Goal: Check status

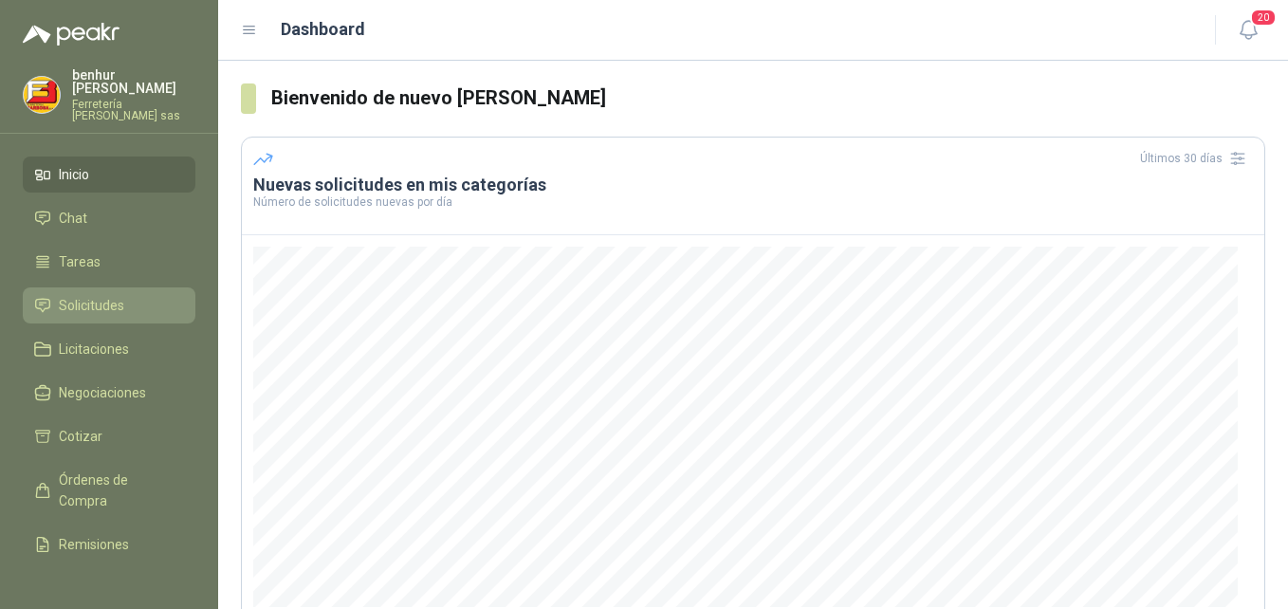
click at [97, 297] on span "Solicitudes" at bounding box center [91, 305] width 65 height 21
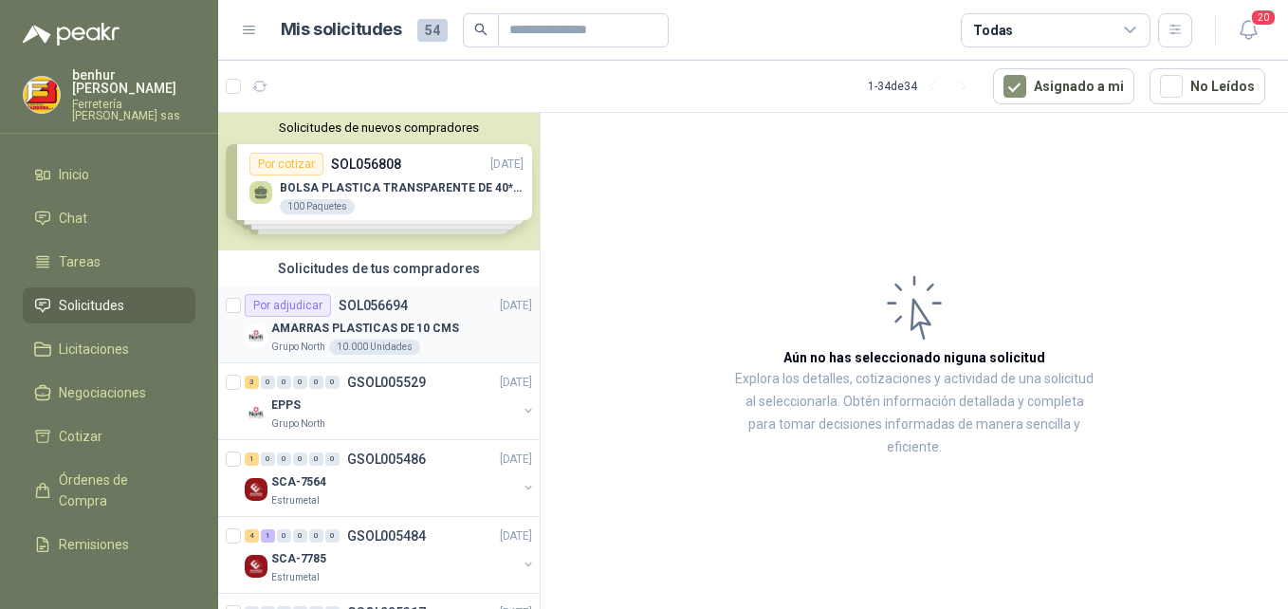
click at [417, 341] on div "Grupo North 10.000 Unidades" at bounding box center [401, 347] width 261 height 15
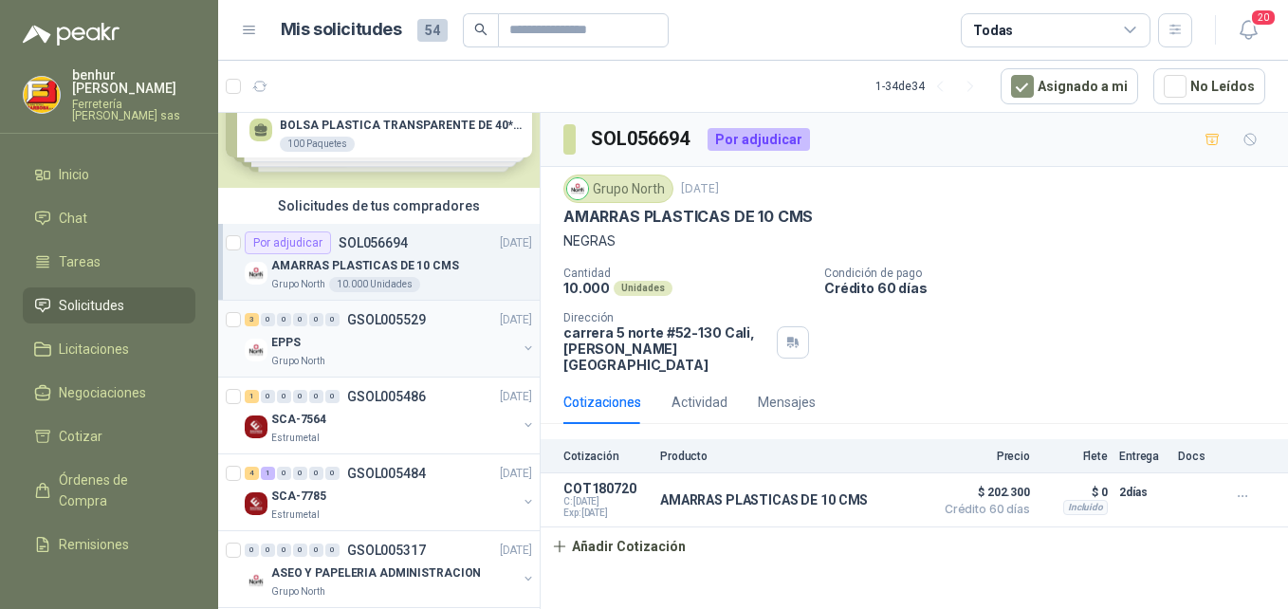
scroll to position [95, 0]
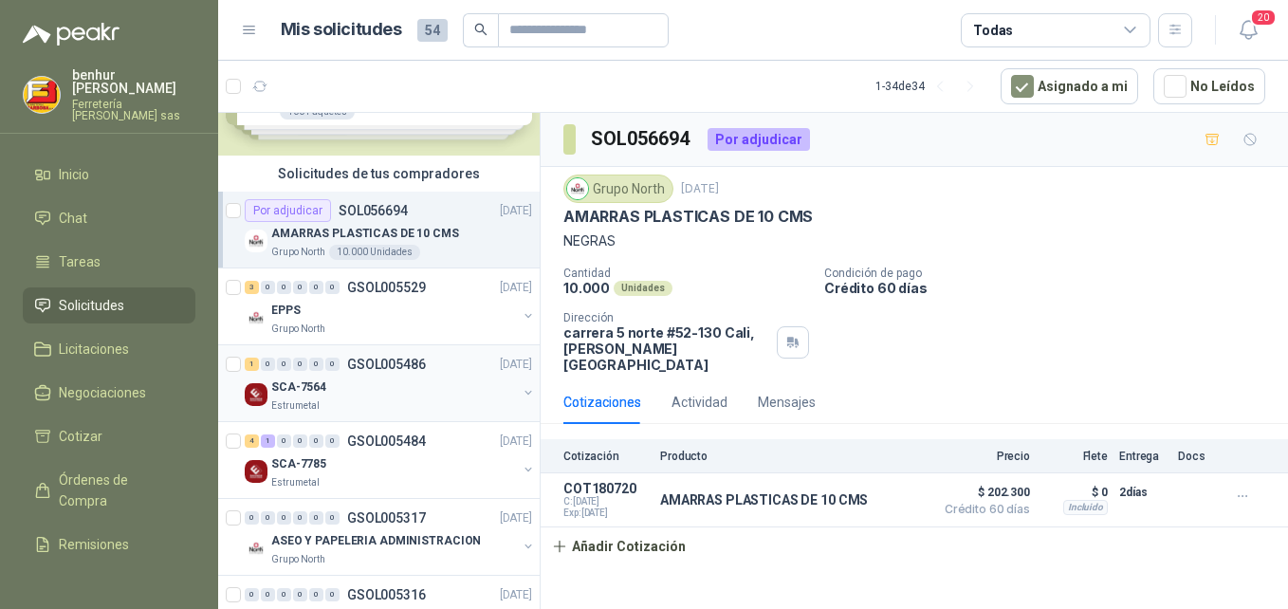
click at [433, 403] on div "Estrumetal" at bounding box center [394, 405] width 246 height 15
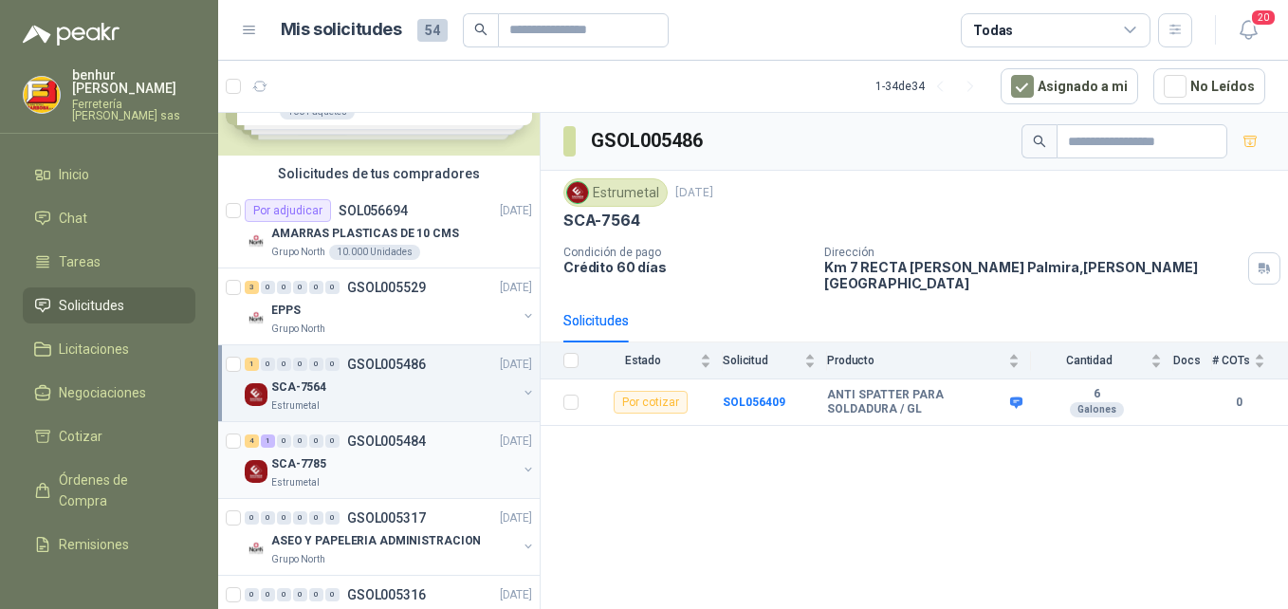
click at [440, 476] on div "Estrumetal" at bounding box center [394, 482] width 246 height 15
